Goal: Information Seeking & Learning: Learn about a topic

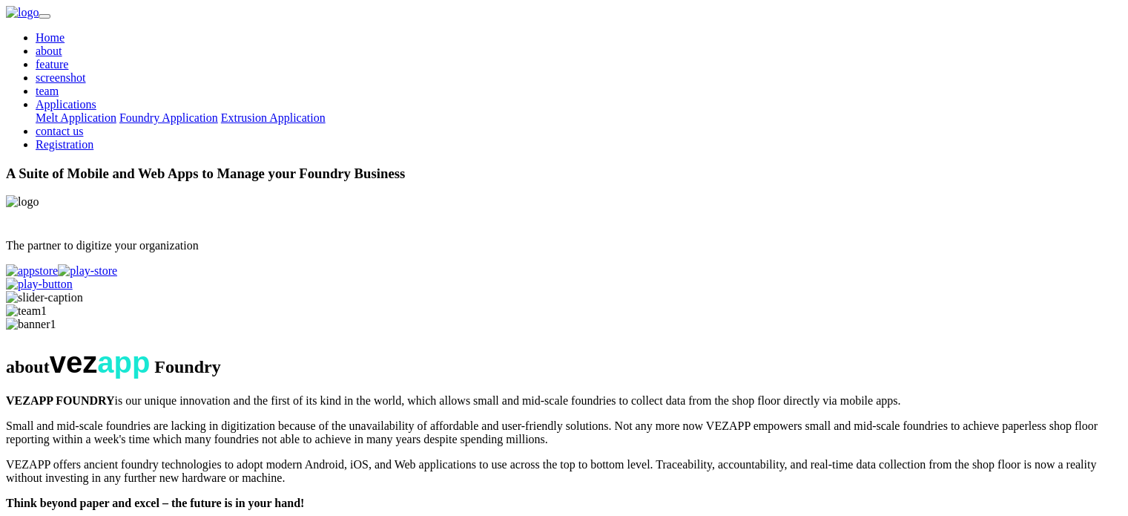
click at [116, 111] on link "Melt Application" at bounding box center [76, 117] width 81 height 13
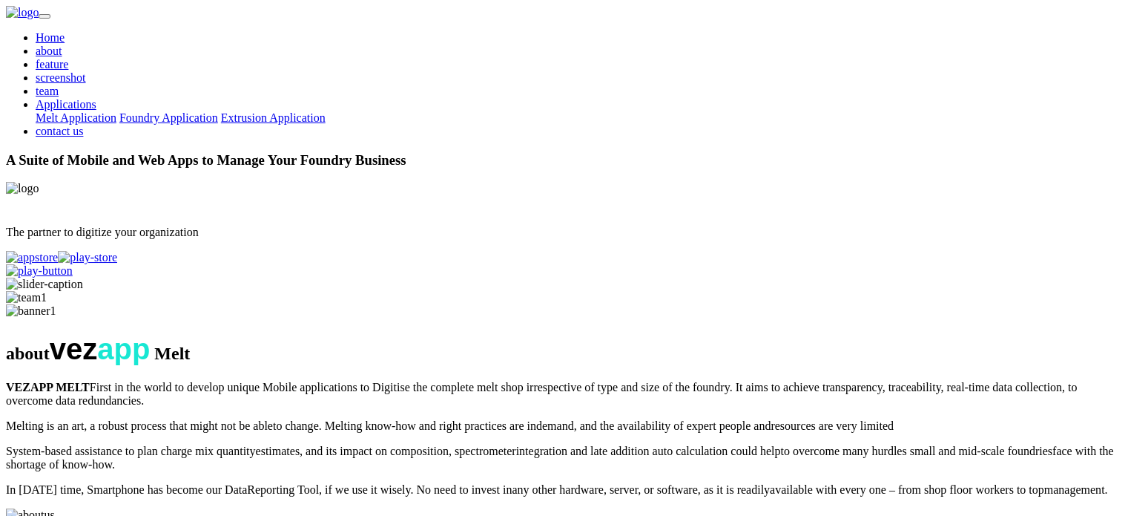
click at [376, 50] on div "Home about feature screenshot team Applications Melt Application Foundry Applic…" at bounding box center [564, 84] width 1117 height 107
click at [389, 76] on nav "Home about feature screenshot team Applications Melt Application Foundry Applic…" at bounding box center [564, 72] width 1117 height 132
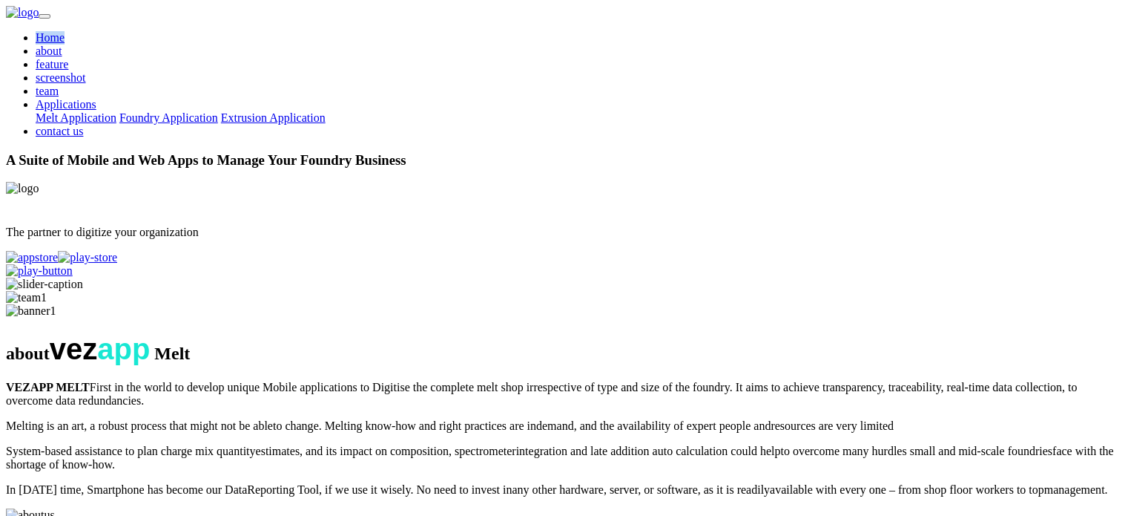
click at [390, 74] on nav "Home about feature screenshot team Applications Melt Application Foundry Applic…" at bounding box center [564, 72] width 1117 height 132
click at [390, 73] on nav "Home about feature screenshot team Applications Melt Application Foundry Applic…" at bounding box center [564, 72] width 1117 height 132
click at [493, 72] on nav "Home about feature screenshot team Applications Melt Application Foundry Applic…" at bounding box center [564, 72] width 1117 height 132
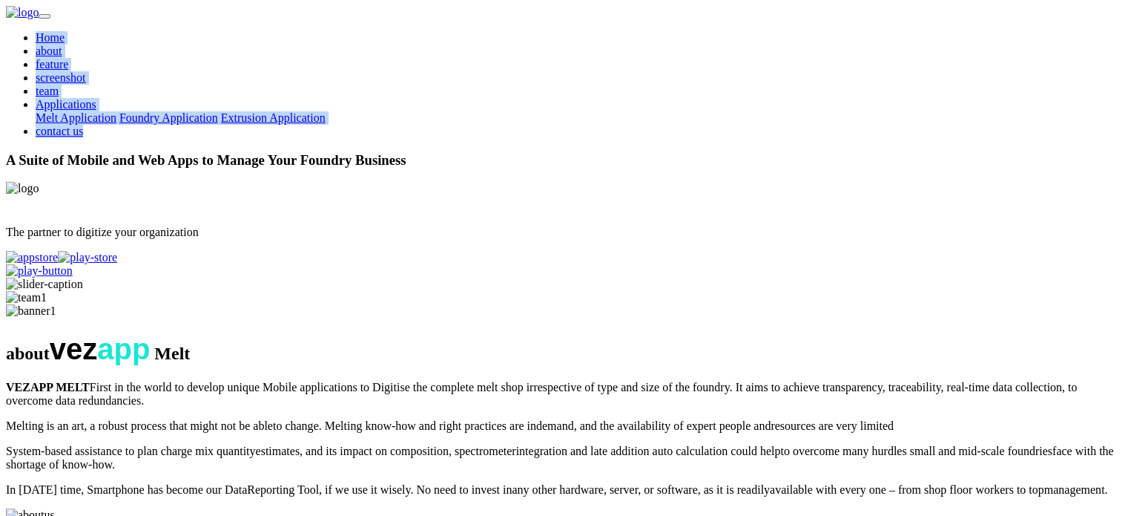
drag, startPoint x: 326, startPoint y: 63, endPoint x: 899, endPoint y: 66, distance: 572.7
click at [899, 66] on div "Home about feature screenshot team Applications Melt Application Foundry Applic…" at bounding box center [564, 84] width 1117 height 107
drag, startPoint x: 899, startPoint y: 66, endPoint x: 99, endPoint y: 27, distance: 801.5
click at [99, 27] on nav "Home about feature screenshot team Applications Melt Application Foundry Applic…" at bounding box center [564, 72] width 1117 height 132
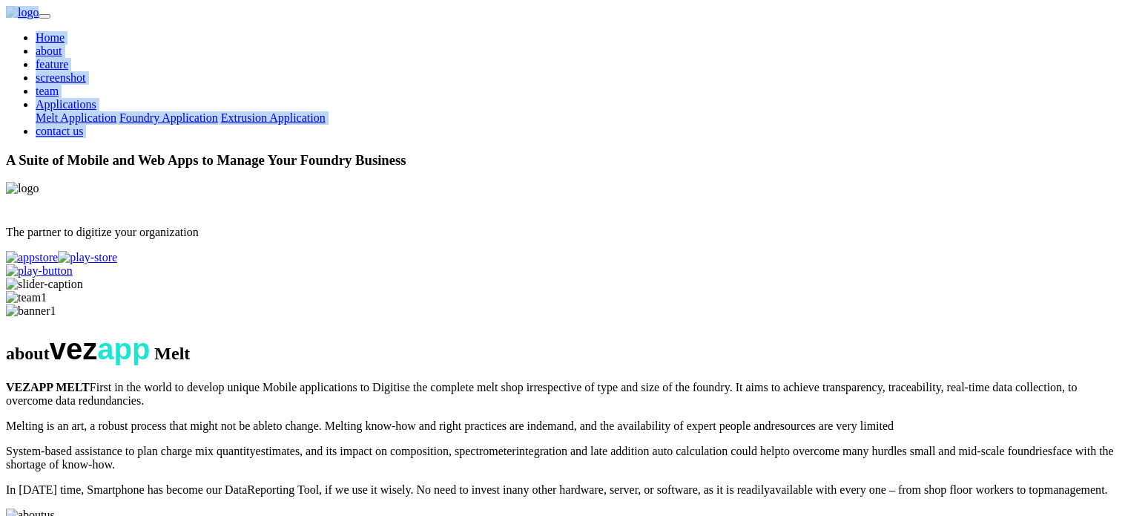
click at [99, 27] on nav "Home about feature screenshot team Applications Melt Application Foundry Applic…" at bounding box center [564, 72] width 1117 height 132
drag, startPoint x: 98, startPoint y: 29, endPoint x: 918, endPoint y: 27, distance: 819.8
click at [918, 27] on nav "Home about feature screenshot team Applications Melt Application Foundry Applic…" at bounding box center [564, 72] width 1117 height 132
click at [920, 31] on div "Home about feature screenshot team Applications Melt Application Foundry Applic…" at bounding box center [564, 84] width 1117 height 107
drag, startPoint x: 928, startPoint y: 27, endPoint x: 88, endPoint y: 8, distance: 840.8
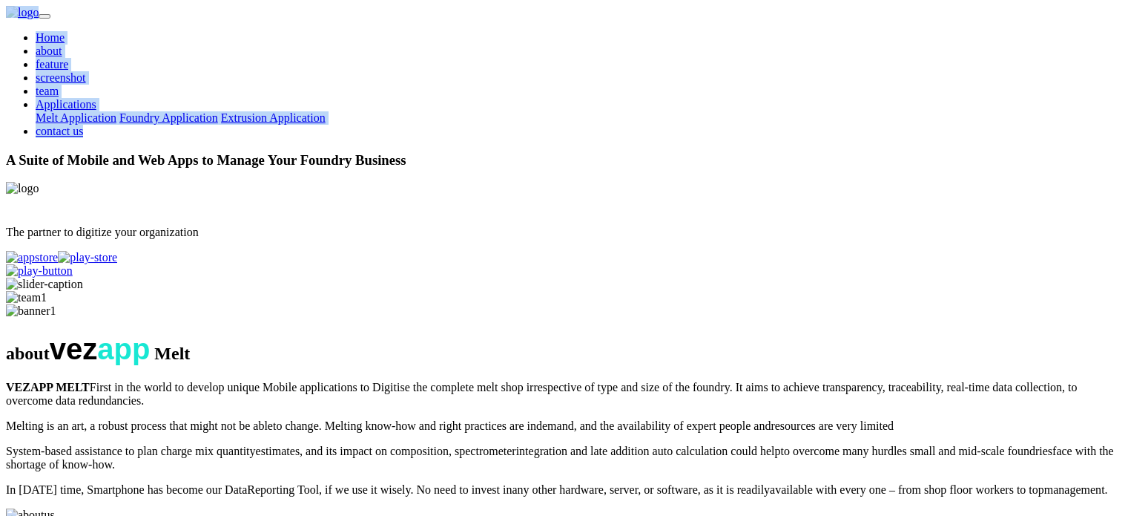
click at [88, 8] on nav "Home about feature screenshot team Applications Melt Application Foundry Applic…" at bounding box center [564, 72] width 1117 height 132
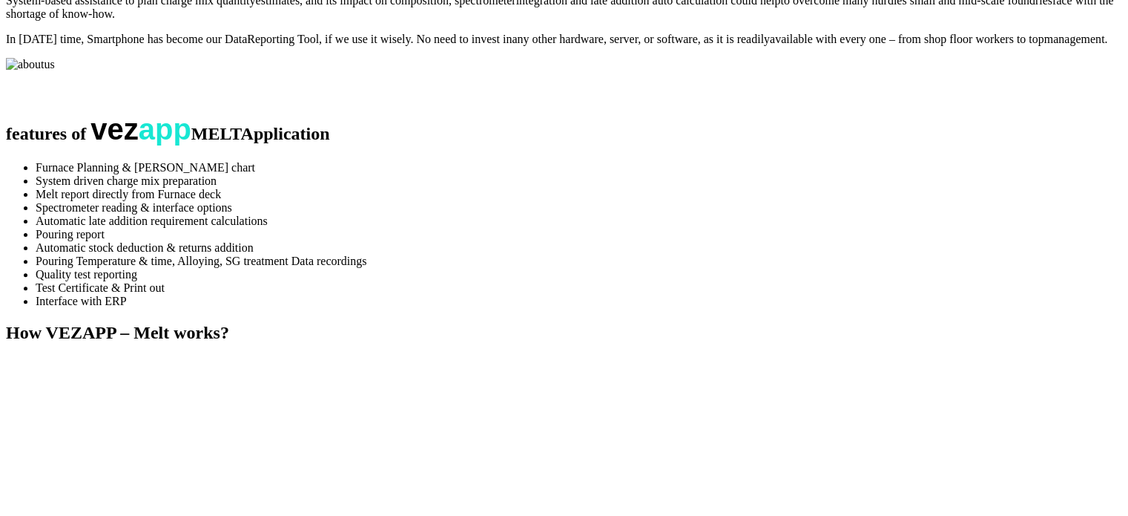
scroll to position [445, 0]
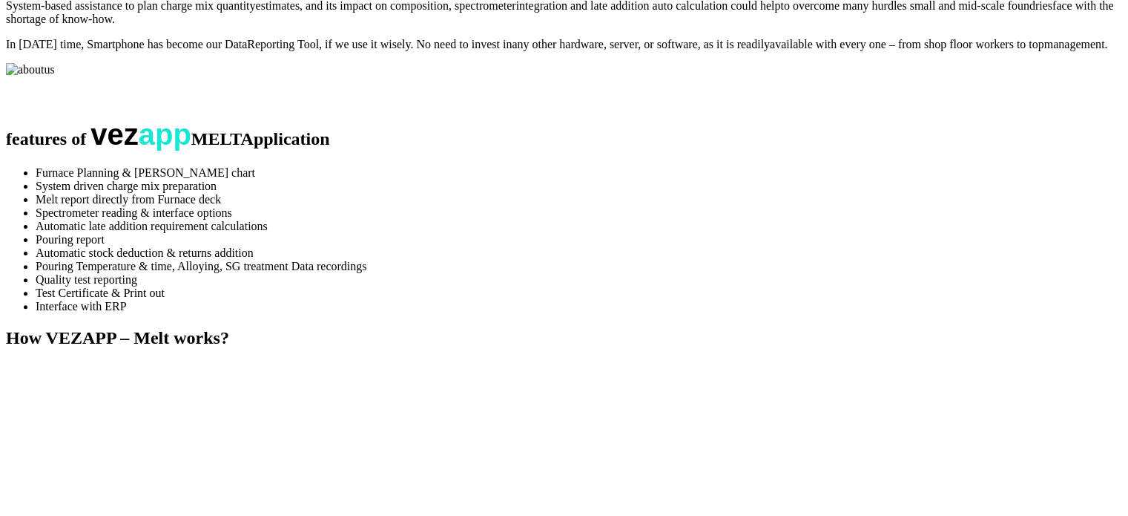
copy span "Melt"
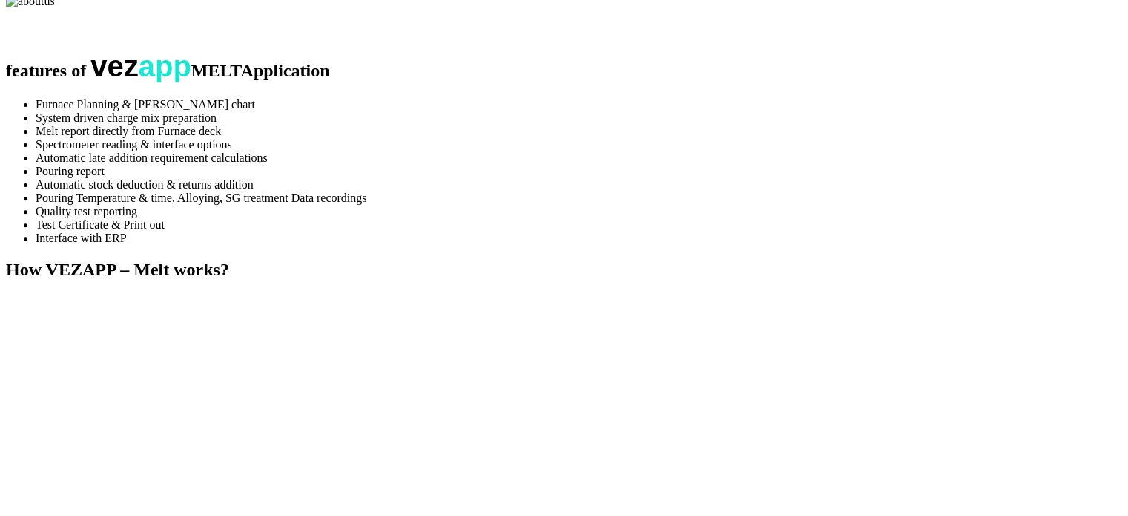
scroll to position [519, 0]
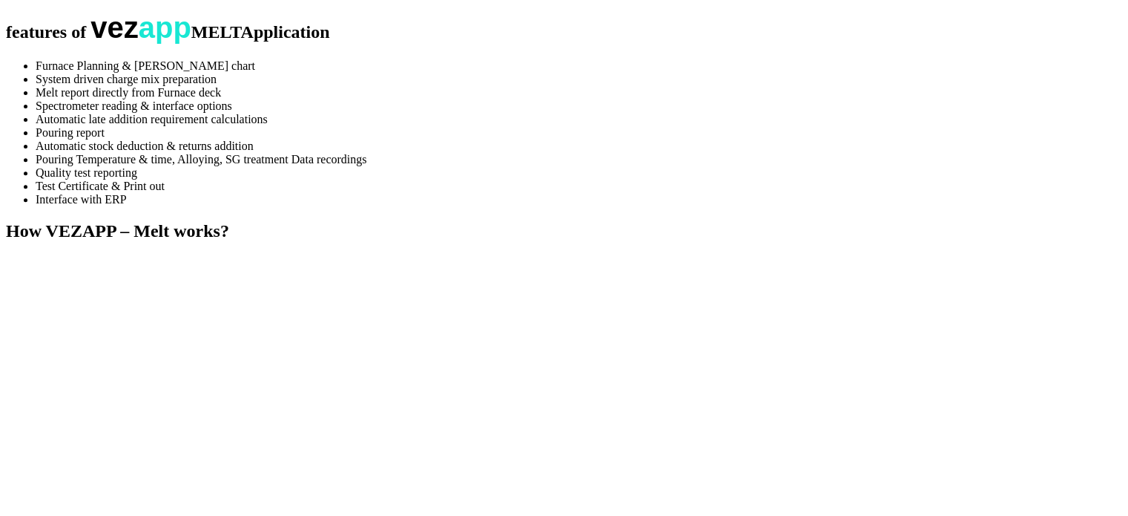
scroll to position [594, 0]
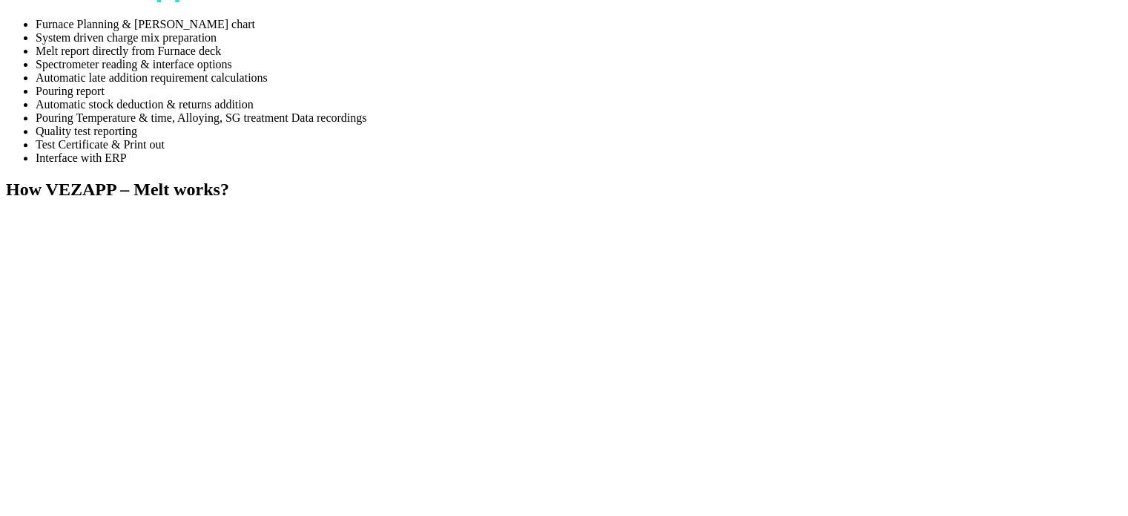
drag, startPoint x: 158, startPoint y: 200, endPoint x: 374, endPoint y: 410, distance: 301.7
copy div "VEZAPP MELT First in the world to develop unique Mobile applications to Digitis…"
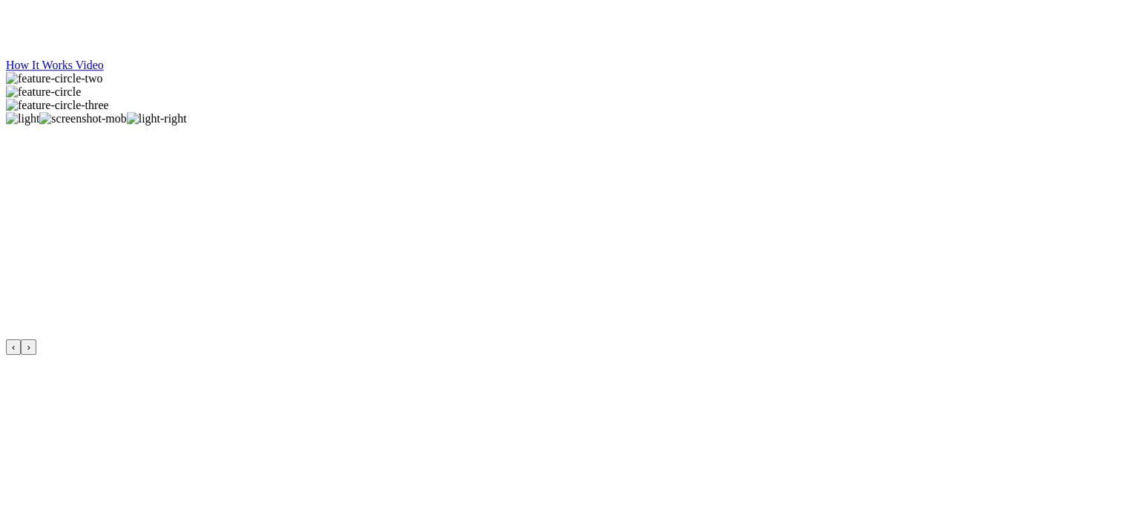
scroll to position [1113, 0]
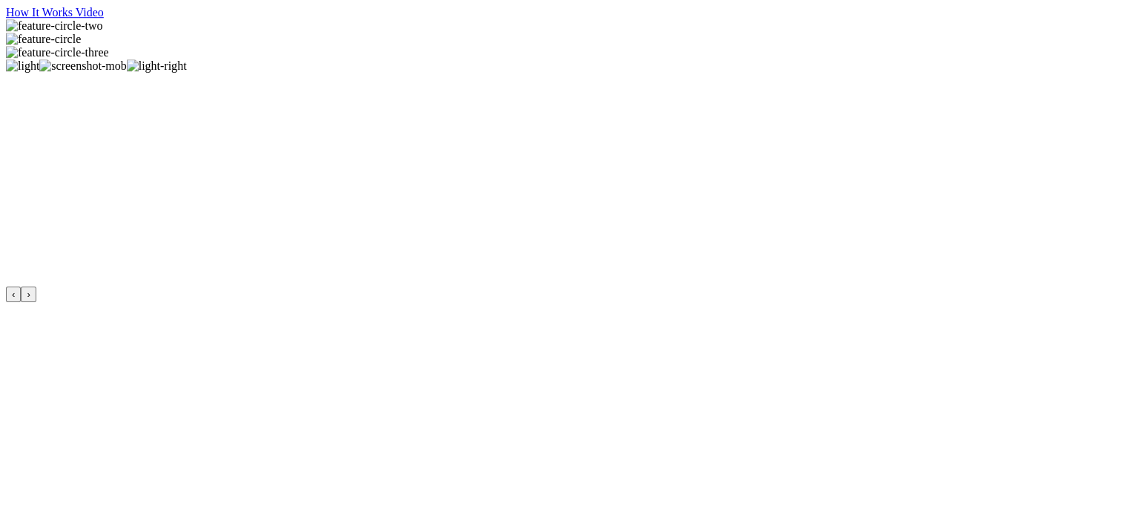
copy h2 "MELT"
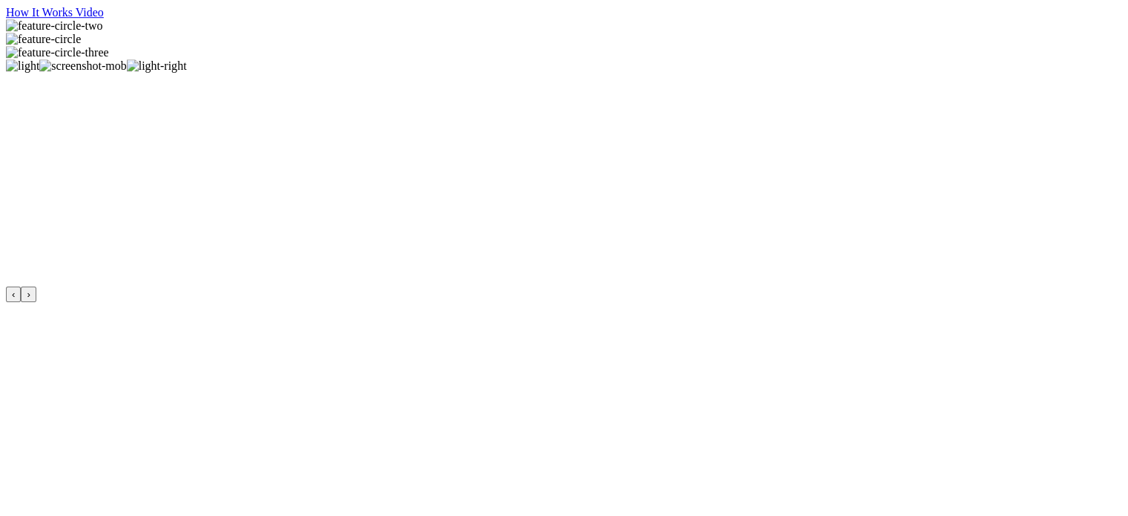
copy h2 "Application"
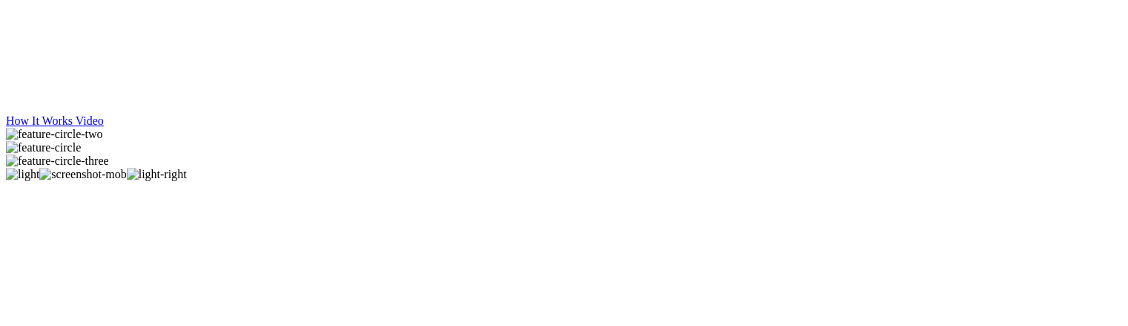
scroll to position [997, 0]
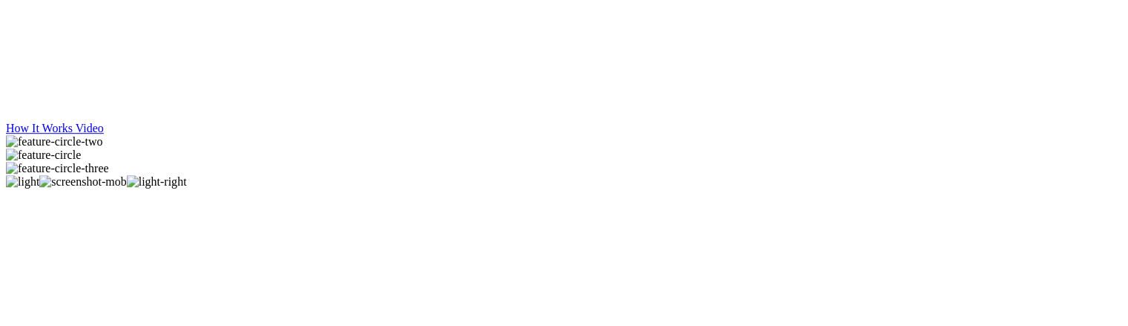
drag, startPoint x: 569, startPoint y: 174, endPoint x: 427, endPoint y: 140, distance: 145.7
copy ul "Furnace Planning & Gantt chart System driven charge mix preparation Melt report…"
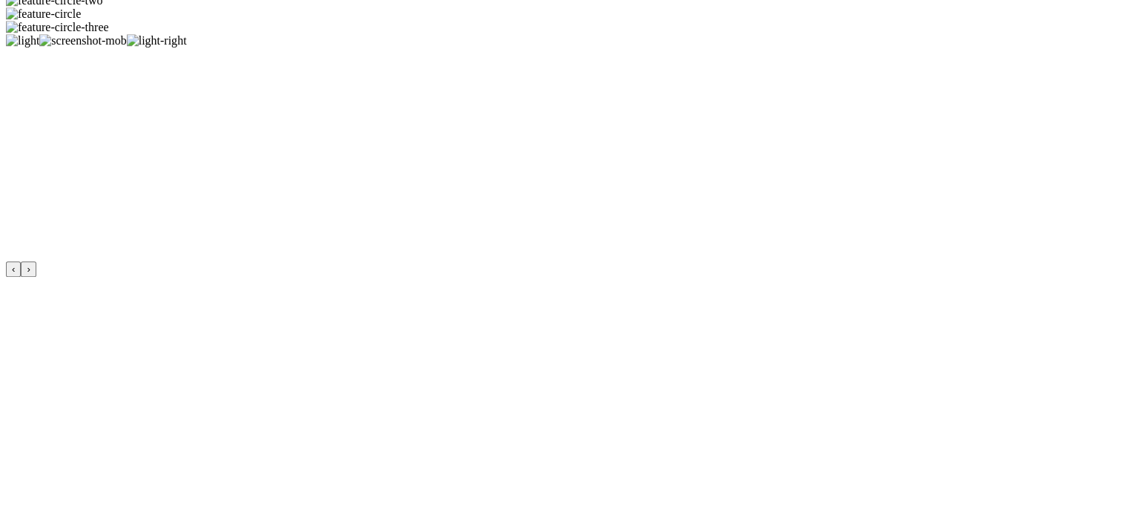
scroll to position [1187, 0]
drag, startPoint x: 755, startPoint y: 358, endPoint x: 536, endPoint y: 355, distance: 218.9
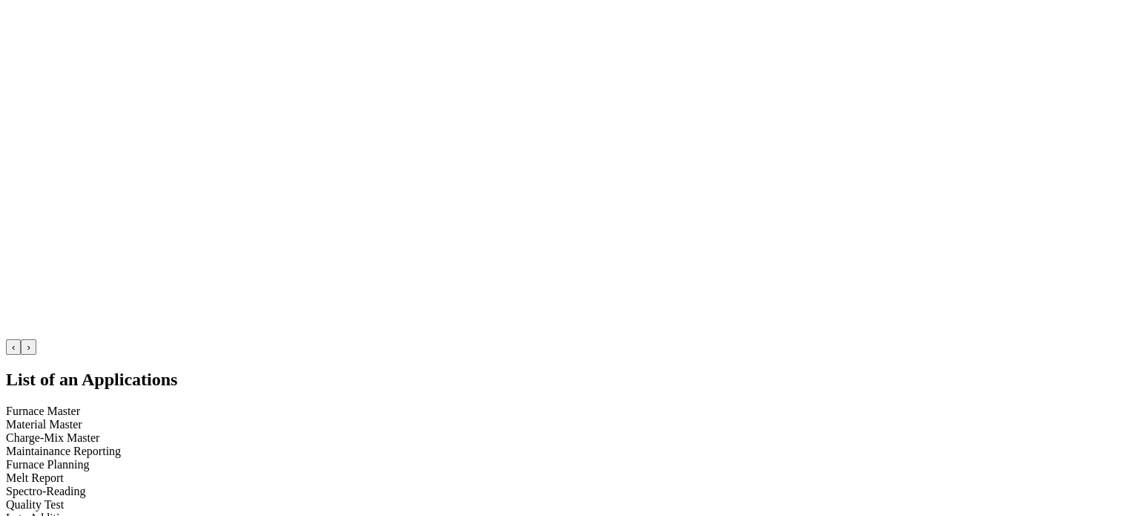
scroll to position [2968, 0]
click at [685, 372] on h2 "List of an Applications" at bounding box center [417, 382] width 823 height 20
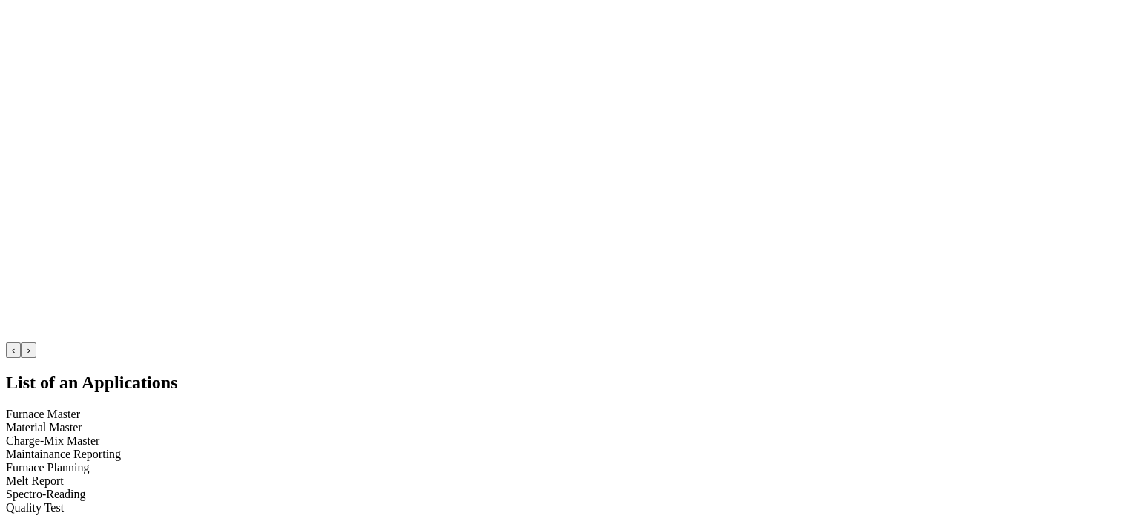
click at [685, 372] on h2 "List of an Applications" at bounding box center [417, 382] width 823 height 20
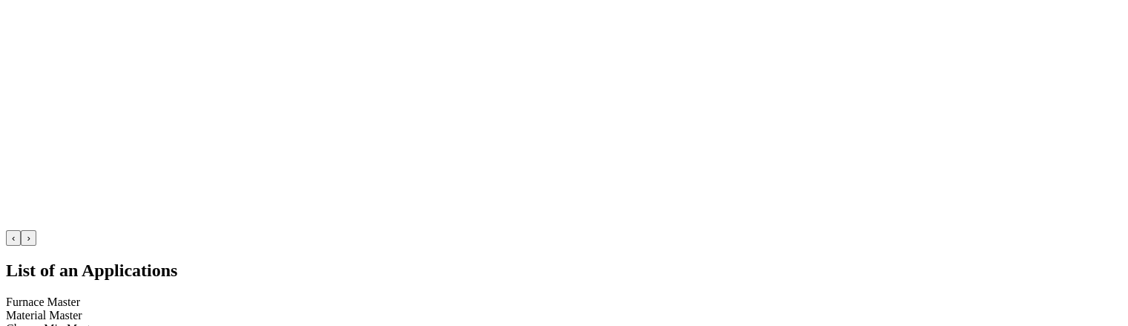
scroll to position [3074, 0]
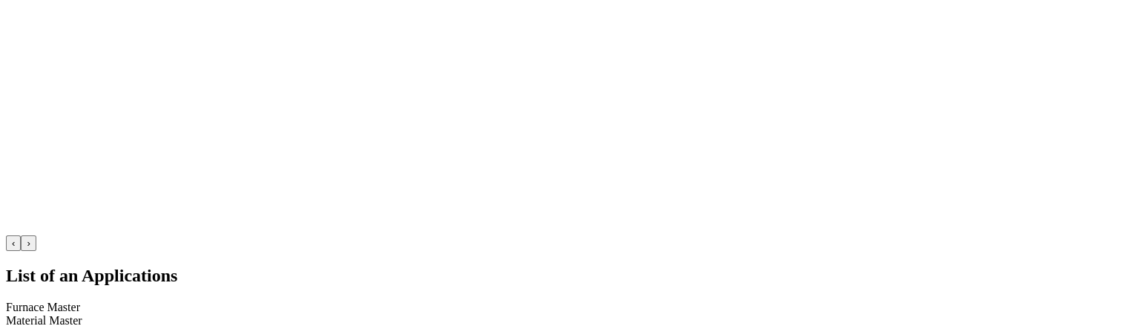
drag, startPoint x: 200, startPoint y: 57, endPoint x: 178, endPoint y: 81, distance: 32.5
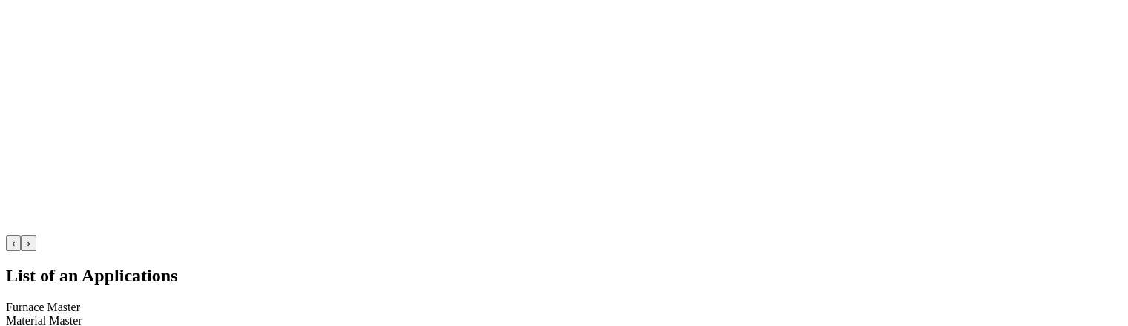
click at [80, 300] on link "Furnace Master" at bounding box center [43, 306] width 74 height 13
click at [178, 300] on div "Furnace Master" at bounding box center [417, 306] width 823 height 13
click at [166, 300] on div "Furnace Master Material Master Charge-Mix Master Maintainance Reporting" at bounding box center [417, 326] width 823 height 53
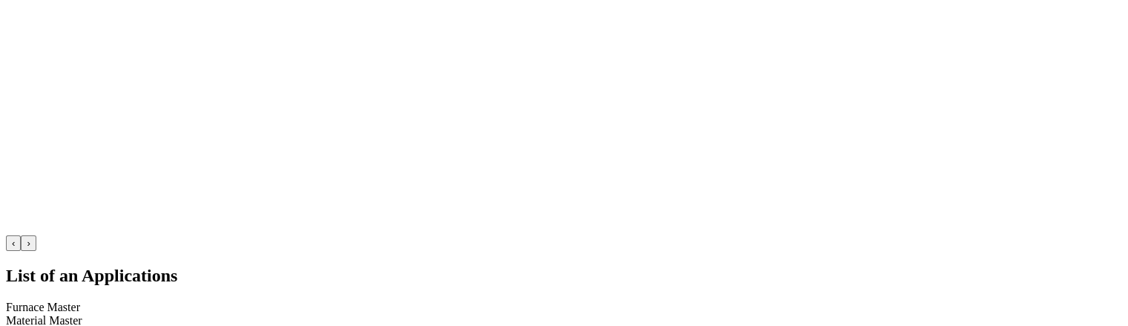
click at [166, 300] on div "Furnace Master Material Master Charge-Mix Master Maintainance Reporting" at bounding box center [417, 326] width 823 height 53
drag, startPoint x: 310, startPoint y: 77, endPoint x: 295, endPoint y: 76, distance: 15.6
click at [80, 300] on link "Furnace Master" at bounding box center [43, 306] width 74 height 13
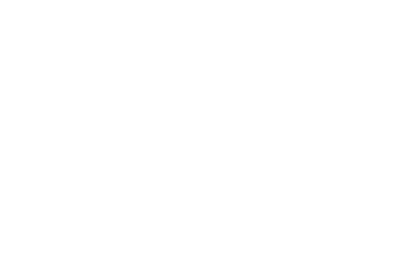
scroll to position [3393, 0]
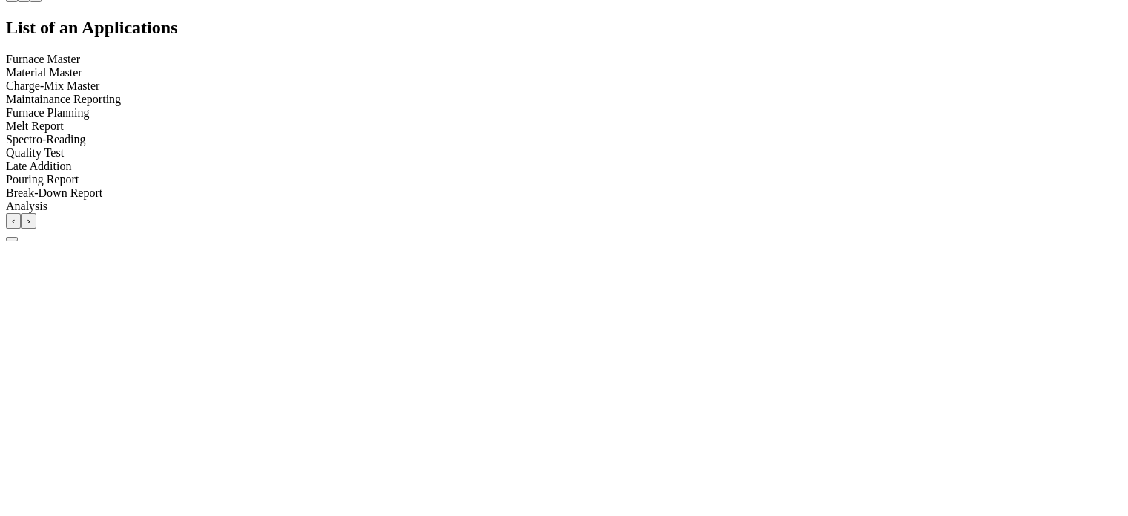
scroll to position [0, 0]
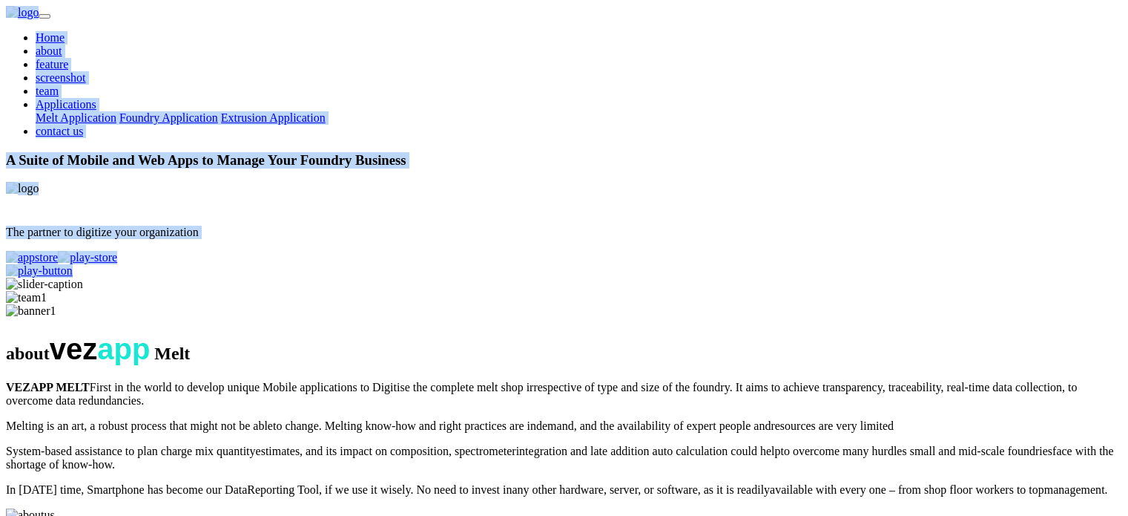
drag, startPoint x: 853, startPoint y: 120, endPoint x: 100, endPoint y: 14, distance: 760.4
click at [100, 14] on nav "Home about feature screenshot team Applications Melt Application Foundry Applic…" at bounding box center [564, 72] width 1117 height 132
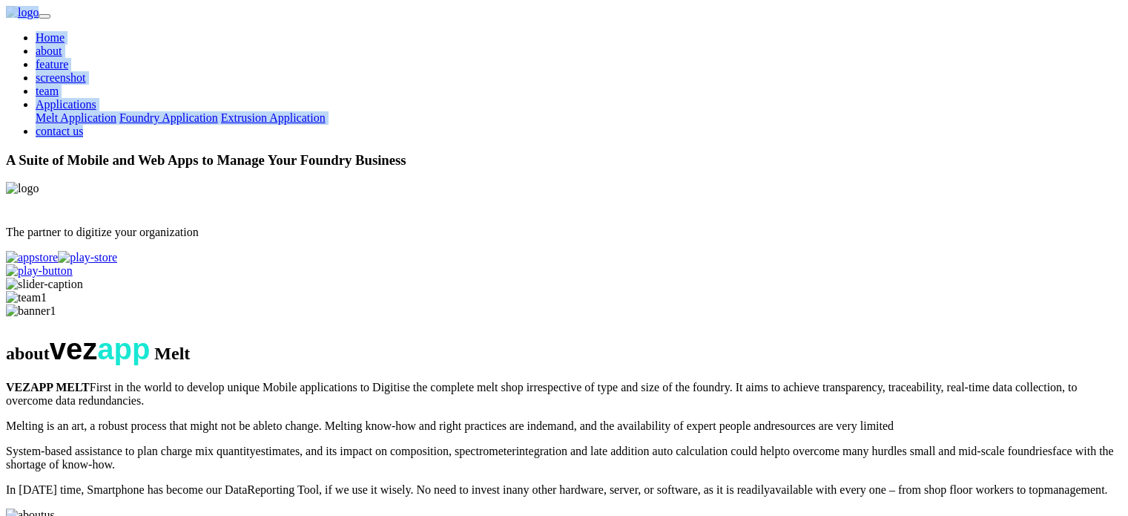
drag, startPoint x: 83, startPoint y: 29, endPoint x: 925, endPoint y: 32, distance: 842.0
click at [925, 32] on nav "Home about feature screenshot team Applications Melt Application Foundry Applic…" at bounding box center [564, 72] width 1117 height 132
click at [925, 32] on div "Home about feature screenshot team Applications Melt Application Foundry Applic…" at bounding box center [564, 84] width 1117 height 107
drag, startPoint x: 925, startPoint y: 38, endPoint x: 120, endPoint y: 40, distance: 804.9
click at [120, 40] on nav "Home about feature screenshot team Applications Melt Application Foundry Applic…" at bounding box center [564, 72] width 1117 height 132
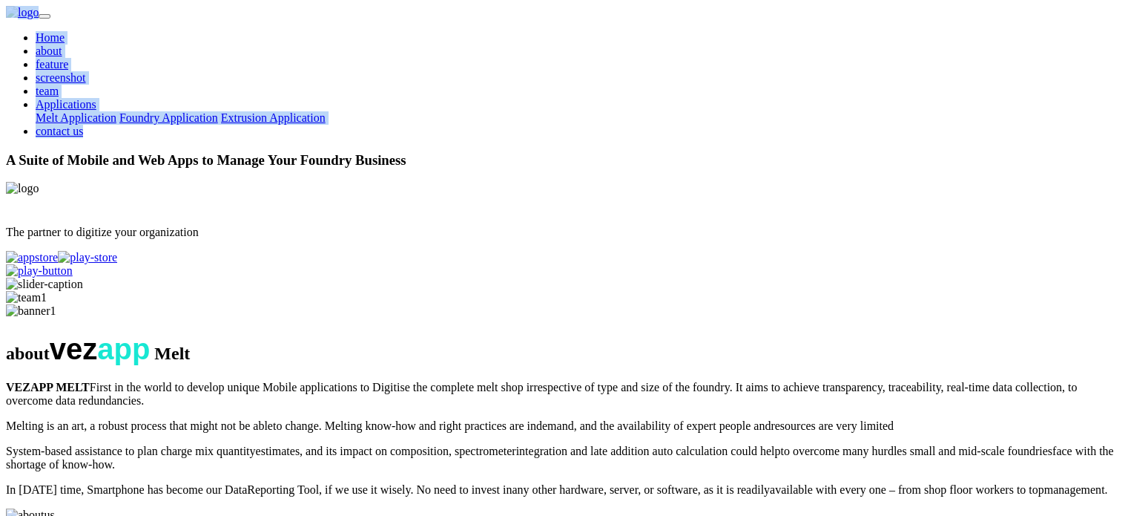
click at [120, 40] on nav "Home about feature screenshot team Applications Melt Application Foundry Applic…" at bounding box center [564, 72] width 1117 height 132
drag, startPoint x: 638, startPoint y: 33, endPoint x: 961, endPoint y: 32, distance: 323.5
click at [961, 32] on nav "Home about feature screenshot team Applications Melt Application Foundry Applic…" at bounding box center [564, 72] width 1117 height 132
click at [961, 32] on div "Home about feature screenshot team Applications Melt Application Foundry Applic…" at bounding box center [564, 84] width 1117 height 107
drag, startPoint x: 959, startPoint y: 36, endPoint x: 62, endPoint y: 41, distance: 896.9
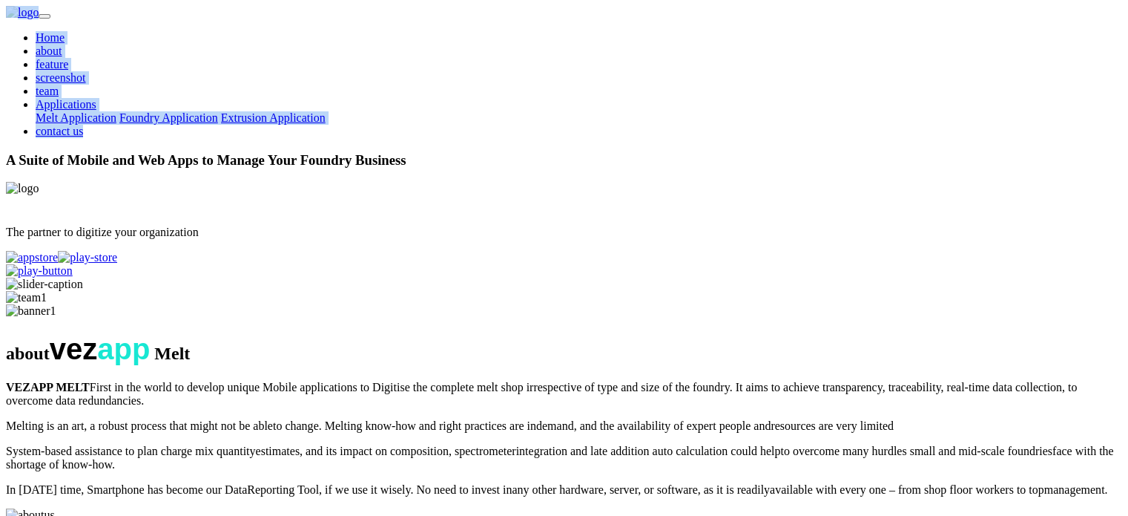
click at [62, 41] on nav "Home about feature screenshot team Applications Melt Application Foundry Applic…" at bounding box center [564, 72] width 1117 height 132
click at [61, 41] on nav "Home about feature screenshot team Applications Melt Application Foundry Applic…" at bounding box center [564, 72] width 1117 height 132
drag, startPoint x: 418, startPoint y: 36, endPoint x: 908, endPoint y: 23, distance: 489.8
click at [908, 23] on nav "Home about feature screenshot team Applications Melt Application Foundry Applic…" at bounding box center [564, 72] width 1117 height 132
click at [905, 31] on div "Home about feature screenshot team Applications Melt Application Foundry Applic…" at bounding box center [564, 84] width 1117 height 107
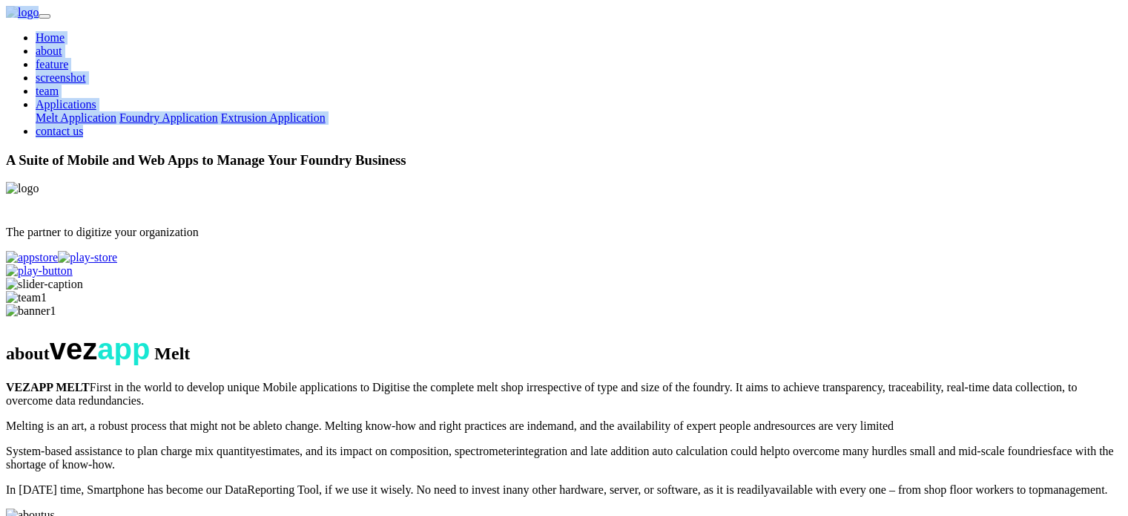
drag, startPoint x: 910, startPoint y: 27, endPoint x: 123, endPoint y: 27, distance: 787.1
click at [123, 27] on nav "Home about feature screenshot team Applications Melt Application Foundry Applic…" at bounding box center [564, 72] width 1117 height 132
click at [122, 27] on nav "Home about feature screenshot team Applications Melt Application Foundry Applic…" at bounding box center [564, 72] width 1117 height 132
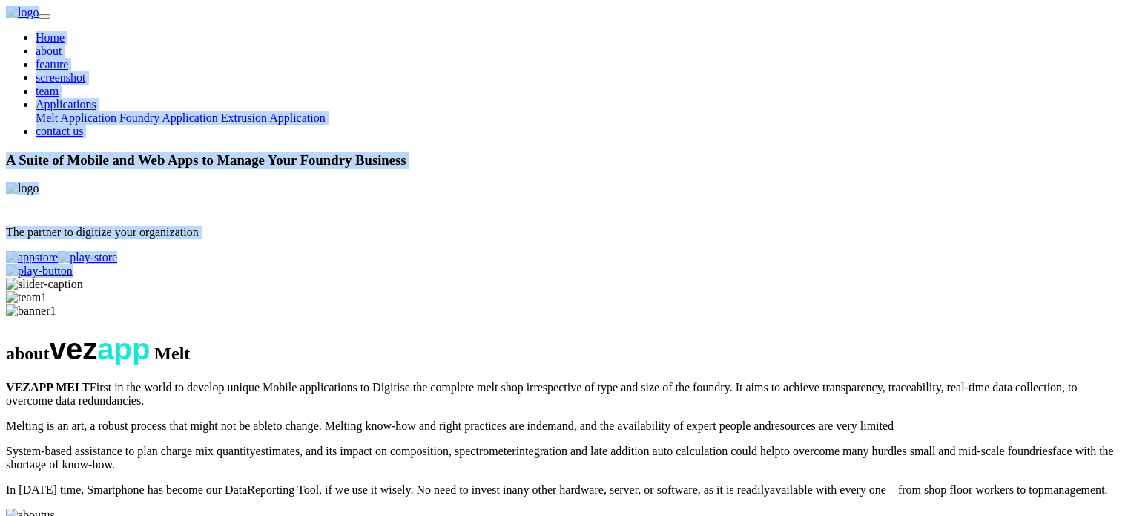
drag, startPoint x: 335, startPoint y: 16, endPoint x: 946, endPoint y: -1, distance: 610.8
click at [926, 60] on div "Home about feature screenshot team Applications Melt Application Foundry Applic…" at bounding box center [564, 84] width 1117 height 107
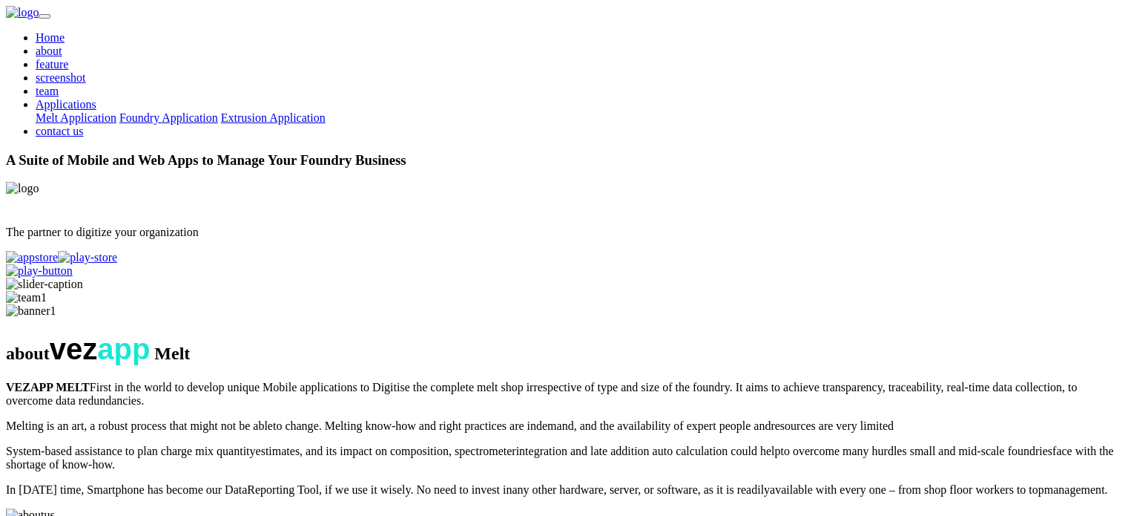
click at [926, 60] on div "Home about feature screenshot team Applications Melt Application Foundry Applic…" at bounding box center [564, 84] width 1117 height 107
click at [6, 197] on section "A Suite of Mobile and Web Apps to Manage Your Foundry Business The partner to d…" at bounding box center [564, 221] width 1117 height 139
drag, startPoint x: 44, startPoint y: 117, endPoint x: 596, endPoint y: 249, distance: 568.1
click at [596, 249] on section "A Suite of Mobile and Web Apps to Manage Your Foundry Business The partner to d…" at bounding box center [564, 221] width 1117 height 139
click at [323, 265] on div "A Suite of Mobile and Web Apps to Manage Your Foundry Business The partner to d…" at bounding box center [564, 208] width 1117 height 113
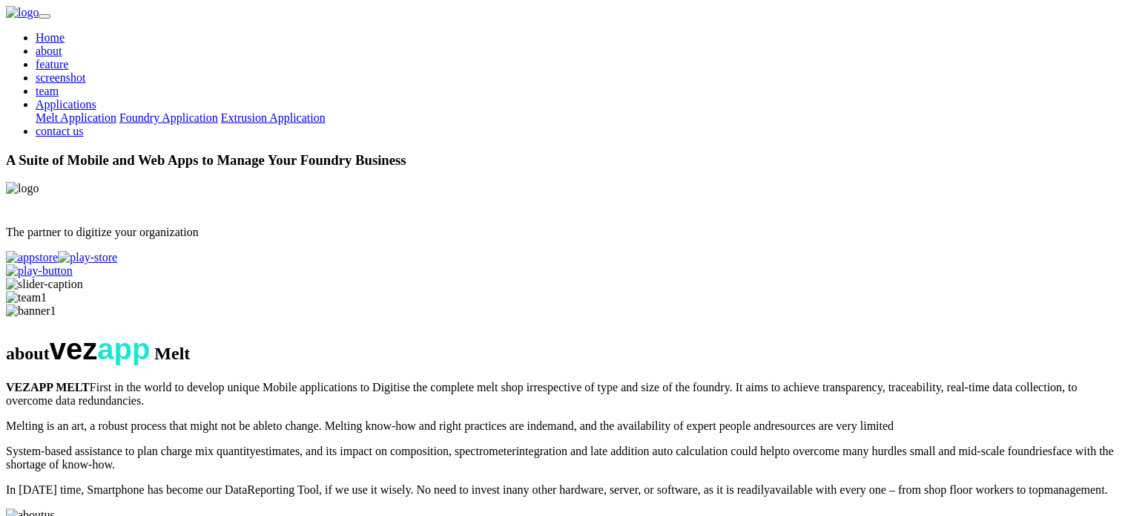
drag, startPoint x: 309, startPoint y: 399, endPoint x: 177, endPoint y: 293, distance: 169.4
click at [180, 278] on div "A Suite of Mobile and Web Apps to Manage Your Foundry Business The partner to d…" at bounding box center [564, 215] width 1117 height 126
click at [169, 265] on div "A Suite of Mobile and Web Apps to Manage Your Foundry Business The partner to d…" at bounding box center [564, 208] width 1117 height 113
click at [218, 121] on link "Foundry Application" at bounding box center [168, 117] width 99 height 13
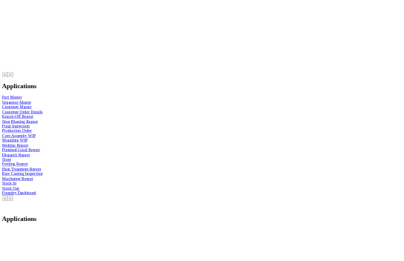
scroll to position [3000, 0]
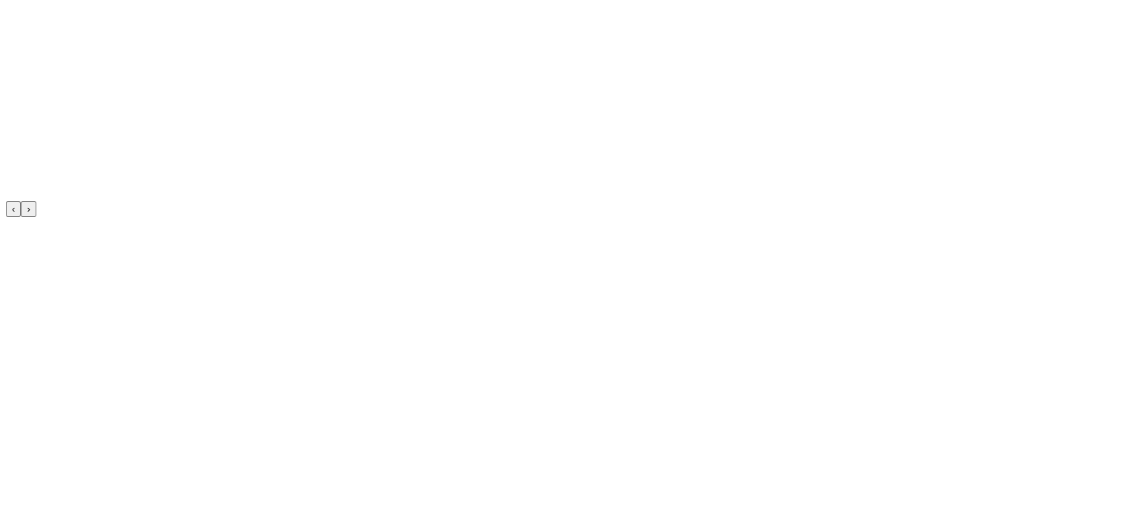
scroll to position [652, 0]
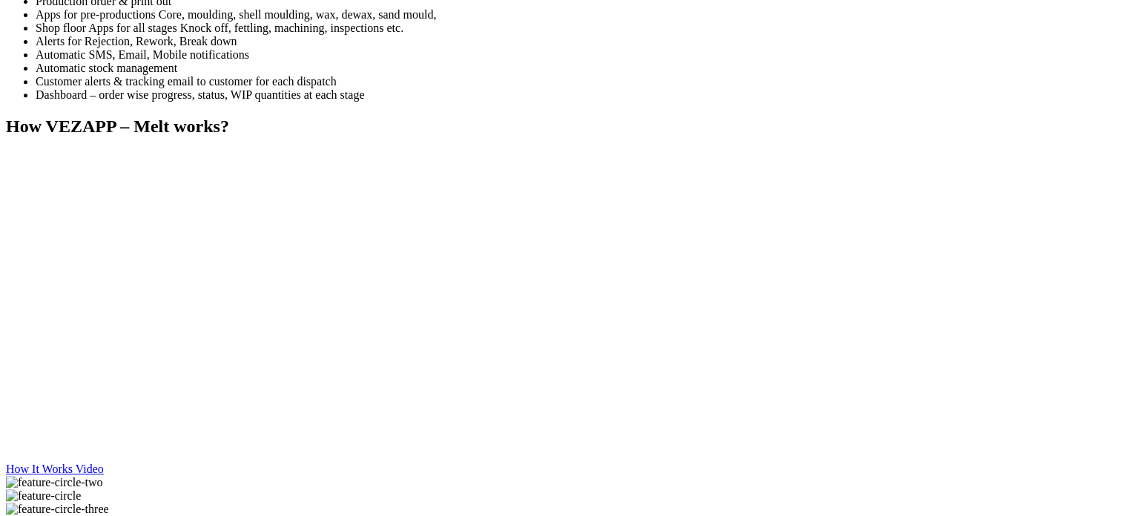
scroll to position [371, 0]
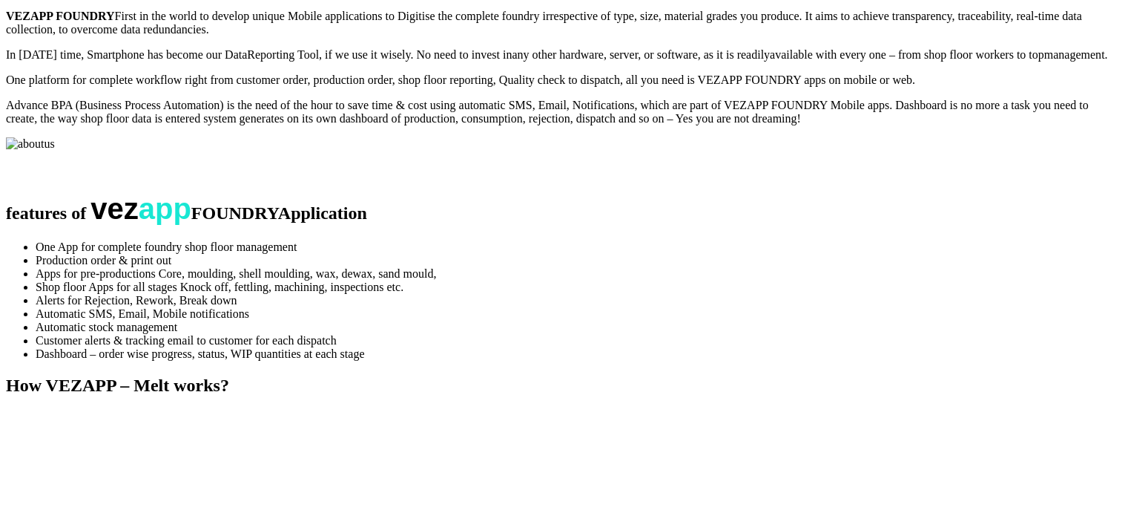
copy span "Foundry"
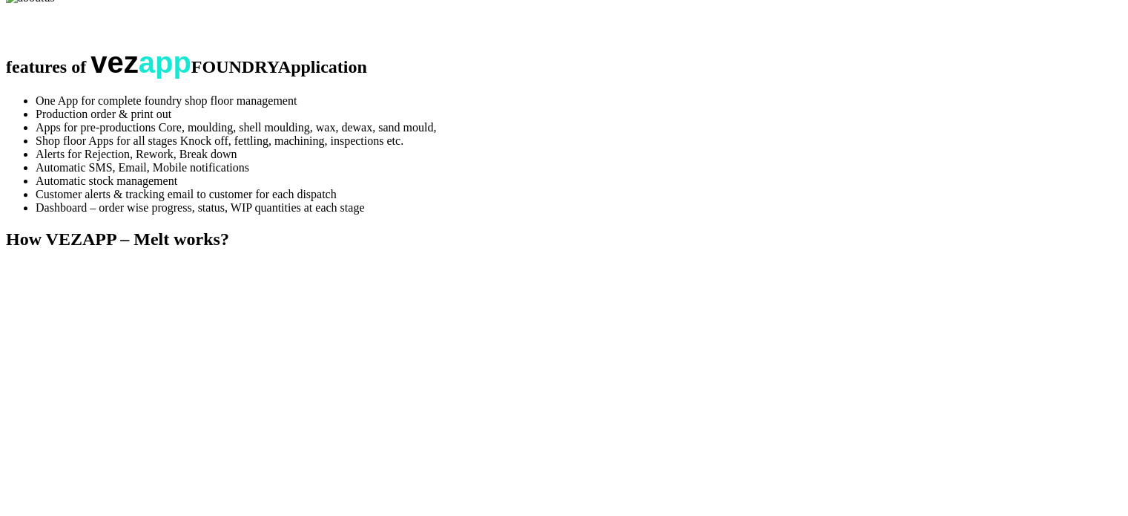
scroll to position [519, 0]
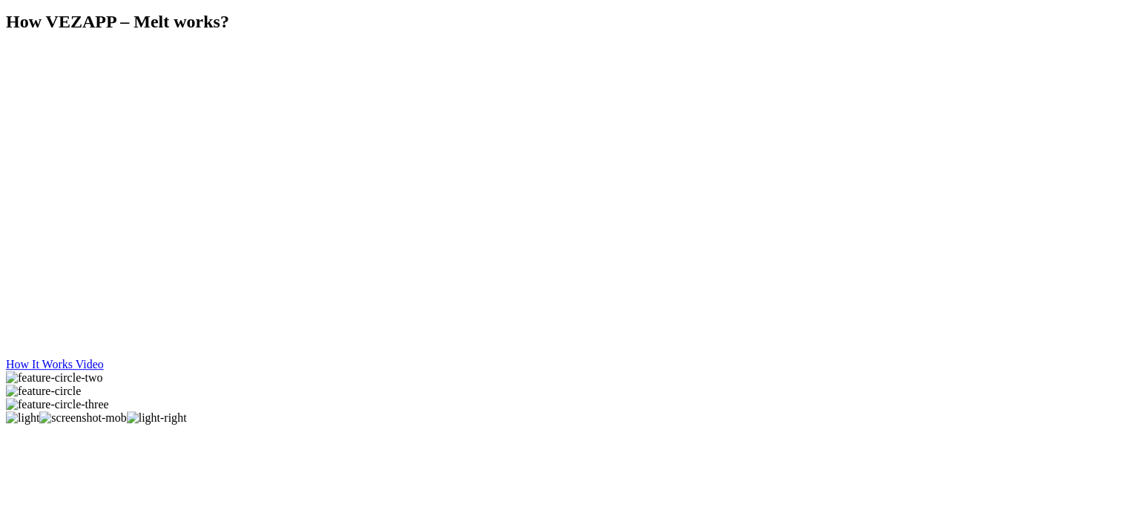
scroll to position [742, 0]
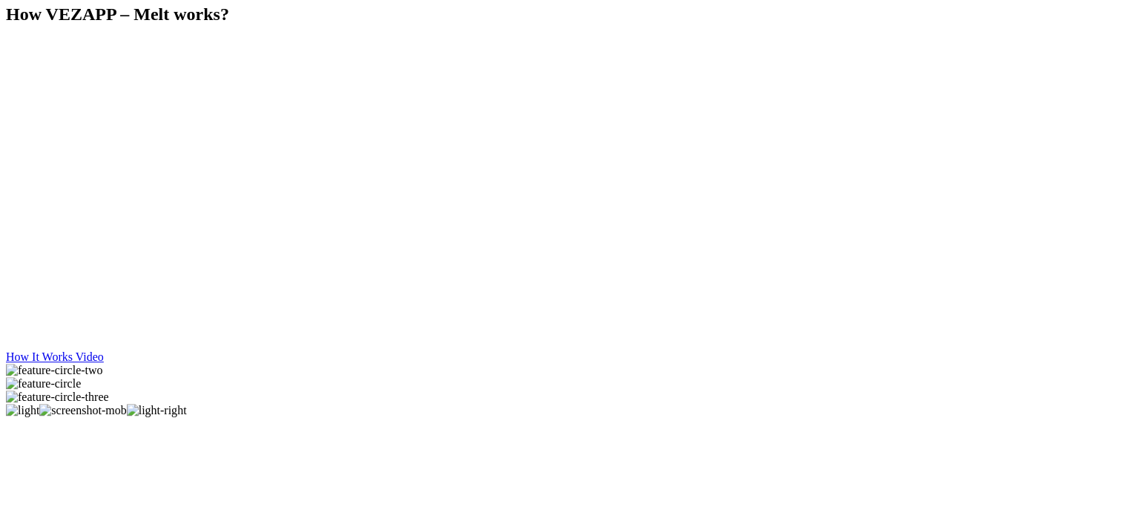
drag, startPoint x: 158, startPoint y: 125, endPoint x: 353, endPoint y: 295, distance: 259.2
copy div "VEZAPP FOUNDRY First in the world to develop unique Mobile applications to Digi…"
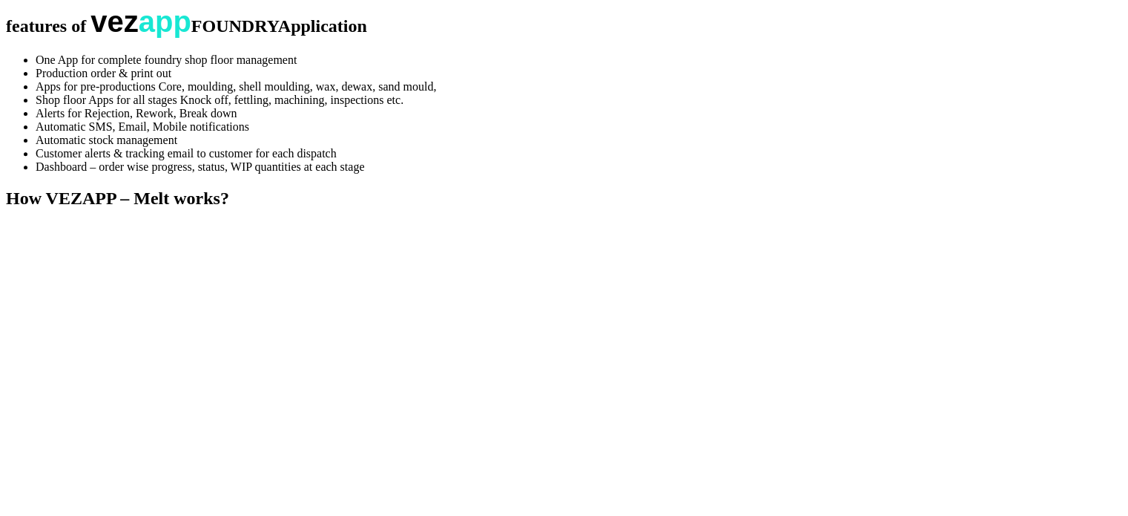
scroll to position [519, 0]
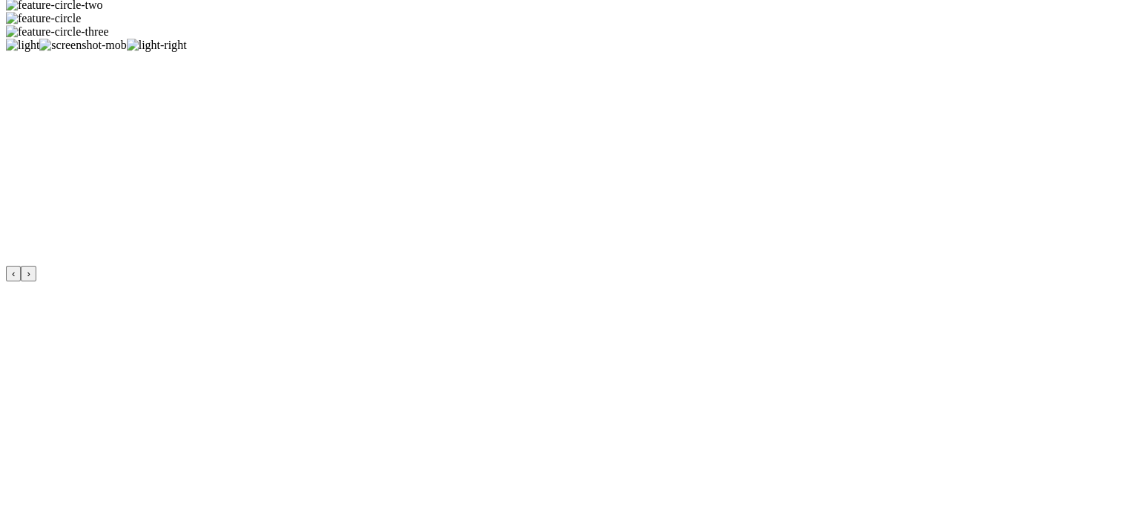
scroll to position [1113, 0]
copy h2 "FOUNDRY"
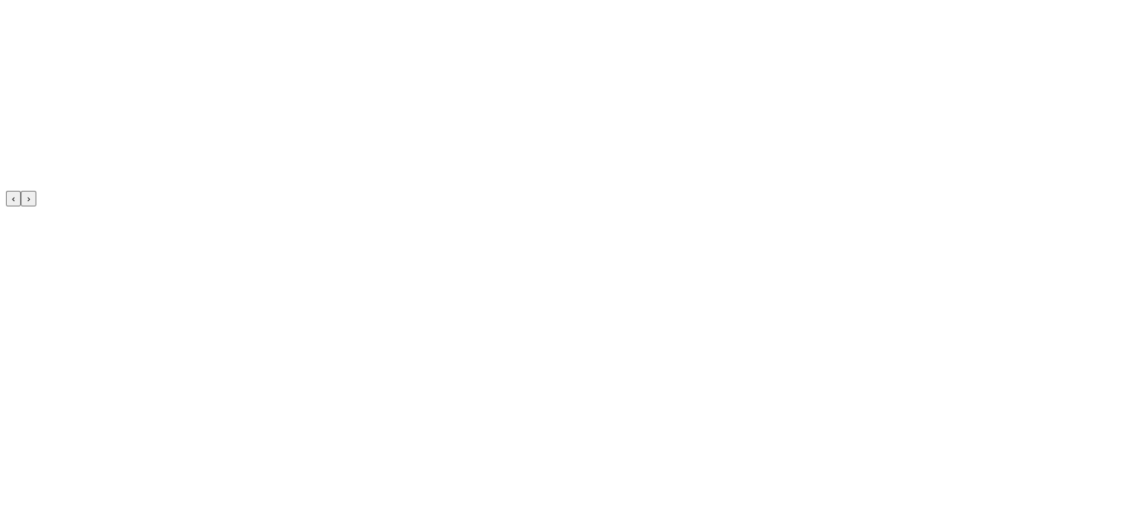
scroll to position [1187, 0]
drag, startPoint x: 870, startPoint y: 397, endPoint x: 435, endPoint y: 201, distance: 476.8
copy ul "One App for complete foundry shop floor management Production order & print out…"
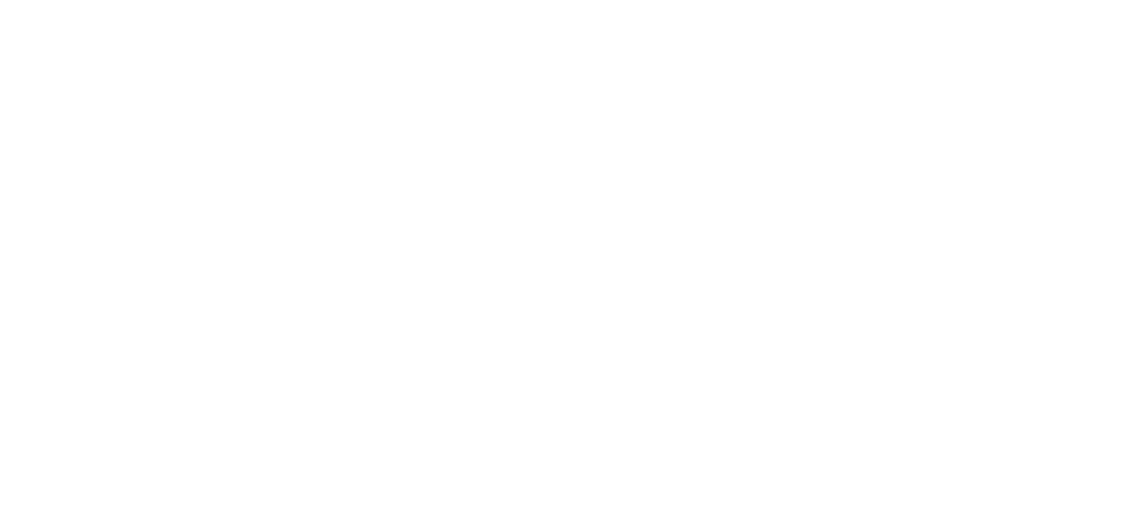
scroll to position [5183, 0]
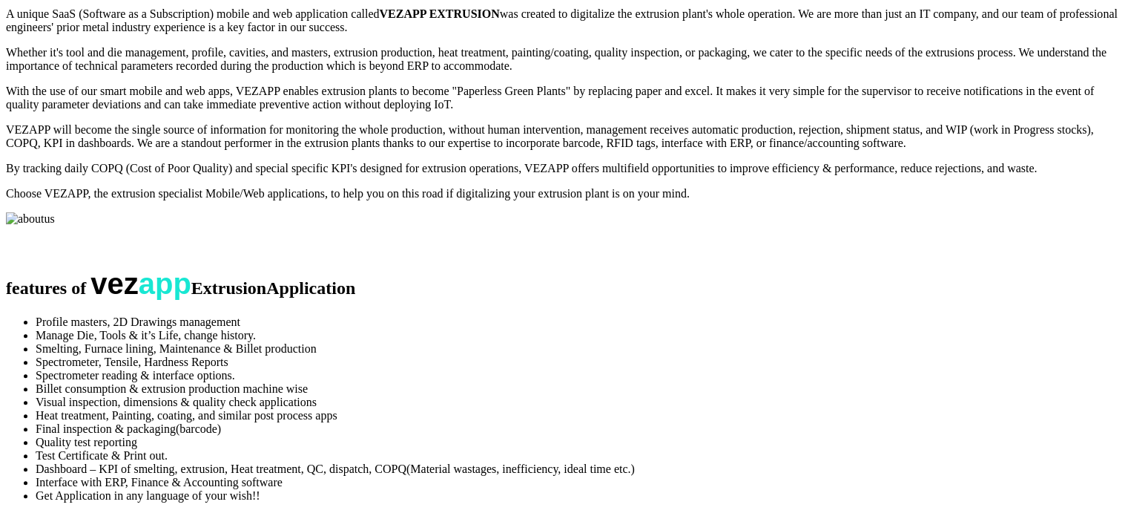
scroll to position [371, 0]
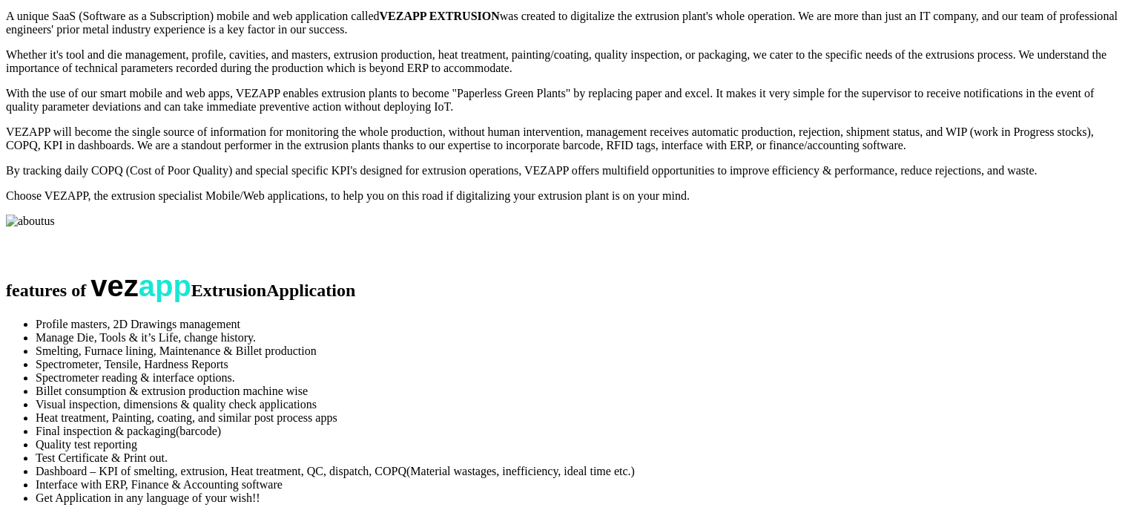
copy span "Extrusion"
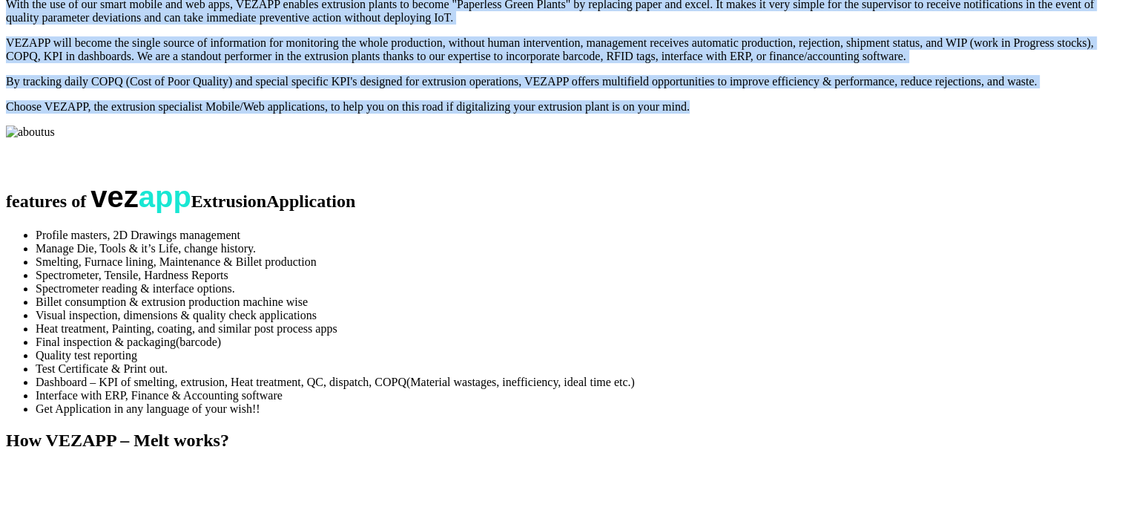
scroll to position [445, 0]
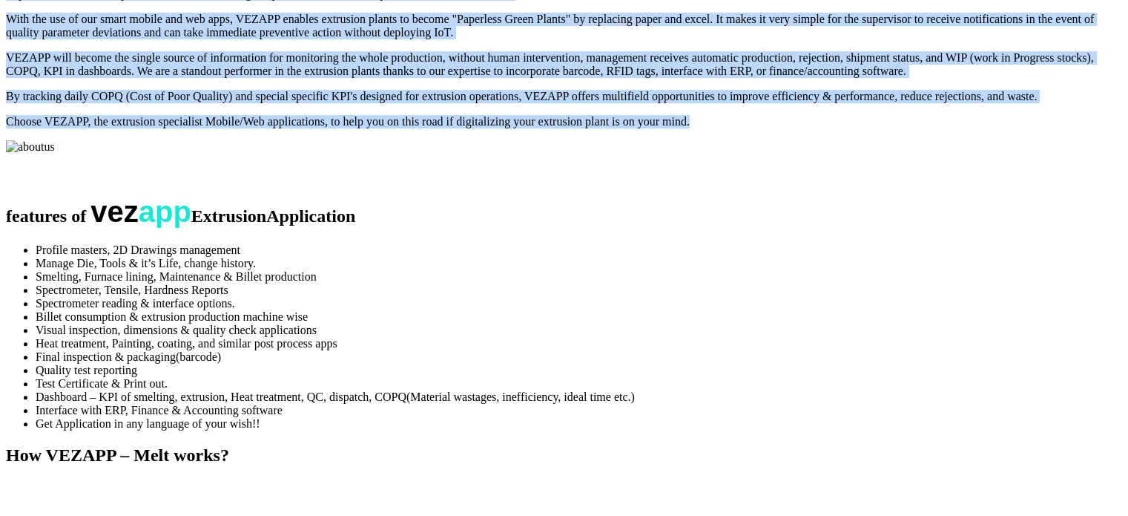
drag, startPoint x: 249, startPoint y: 375, endPoint x: 125, endPoint y: 199, distance: 215.5
click at [125, 154] on section "about vez app Extrusion A unique SaaS (Software as a Subscription) mobile and w…" at bounding box center [564, 0] width 1117 height 308
copy div "A unique SaaS (Software as a Subscription) mobile and web application called VE…"
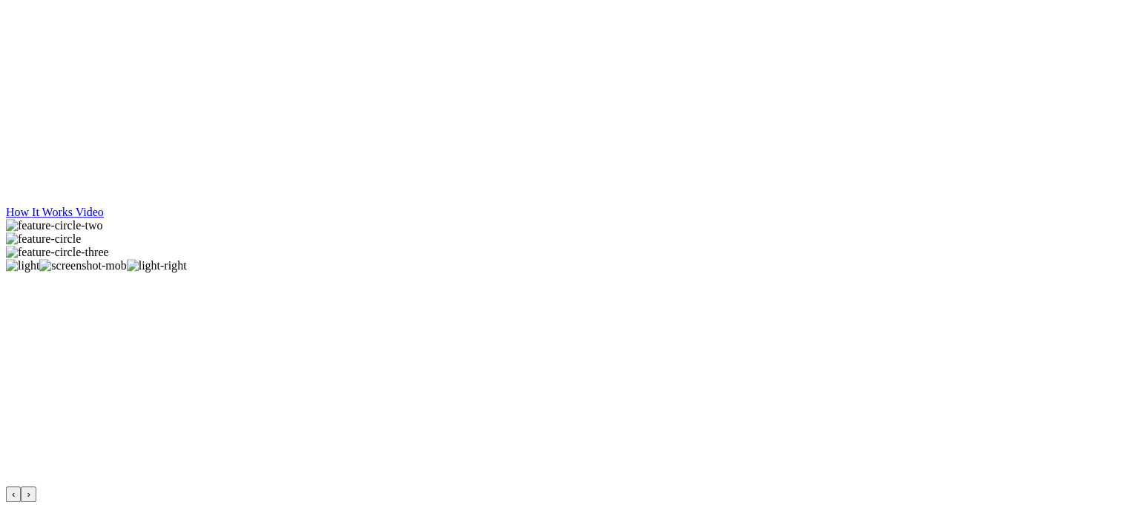
scroll to position [1039, 0]
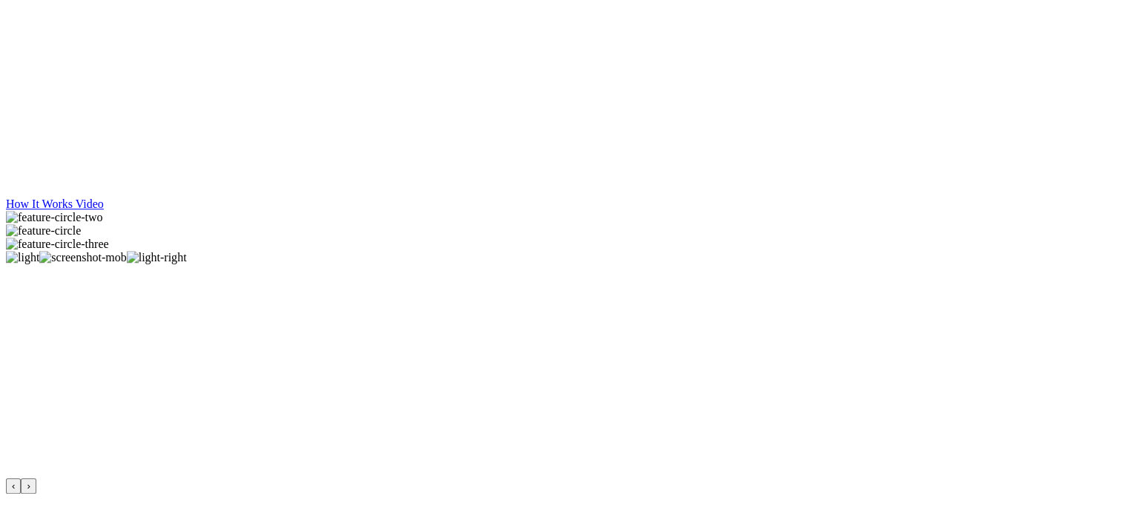
drag, startPoint x: 157, startPoint y: 199, endPoint x: 303, endPoint y: 260, distance: 158.6
copy div "A unique SaaS (Software as a Subscription) mobile and web application called VE…"
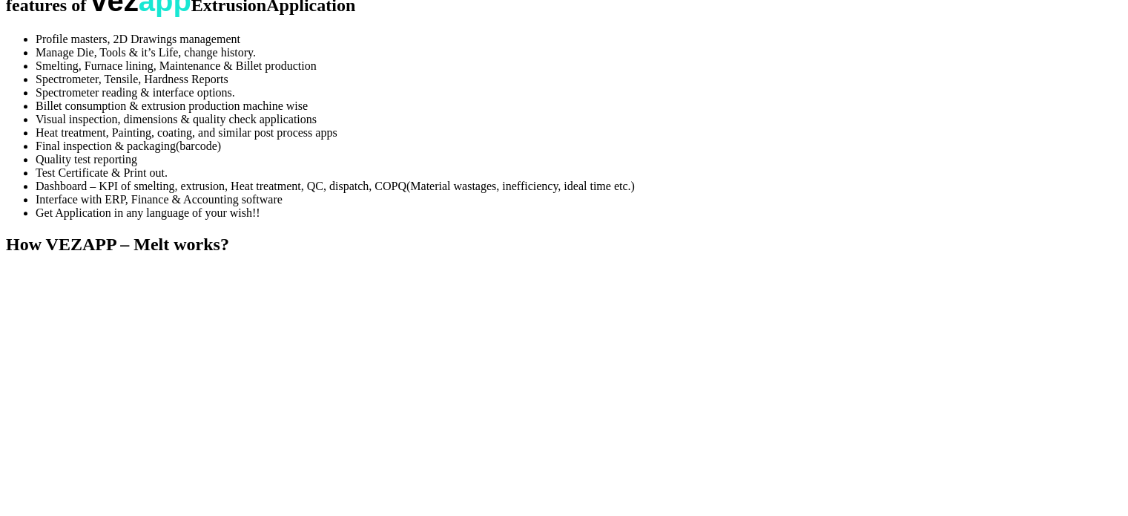
scroll to position [668, 0]
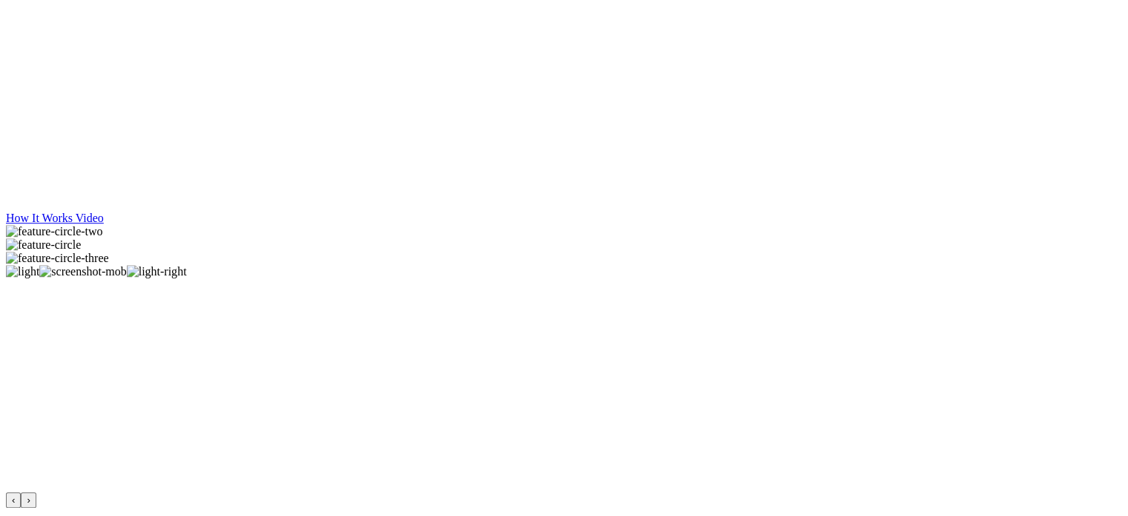
scroll to position [1261, 0]
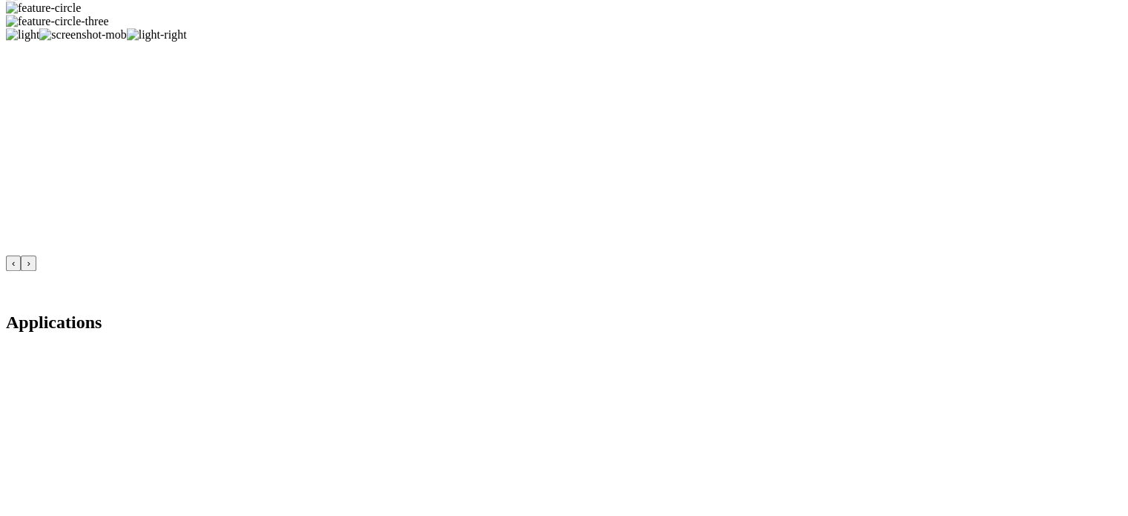
copy h2 "Extrusion"
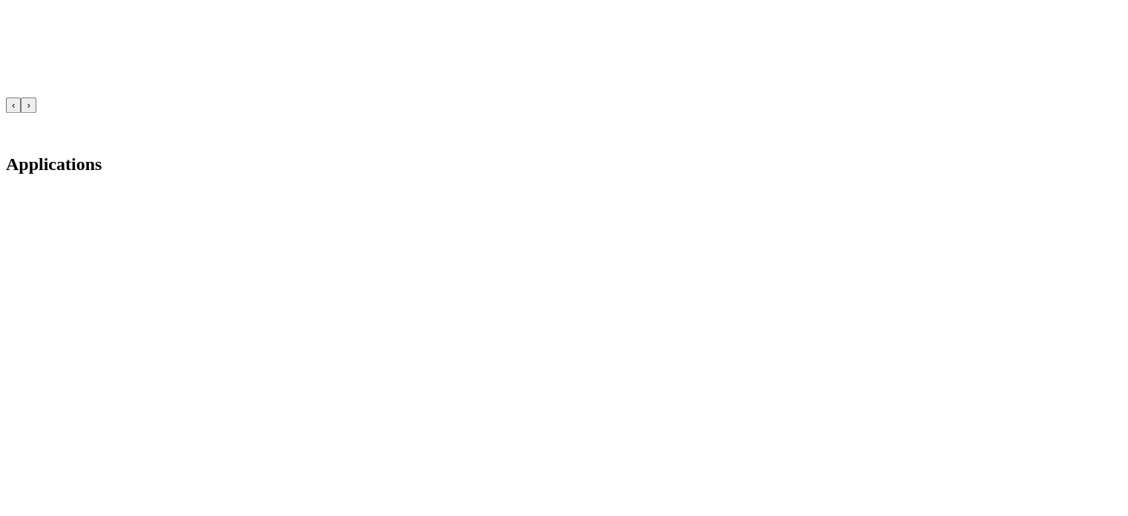
scroll to position [1410, 0]
drag, startPoint x: 730, startPoint y: 349, endPoint x: 430, endPoint y: 147, distance: 361.3
copy ul "Profile masters, 2D Drawings management Manage Die, Tools & it’s Life, change h…"
